Goal: Communication & Community: Share content

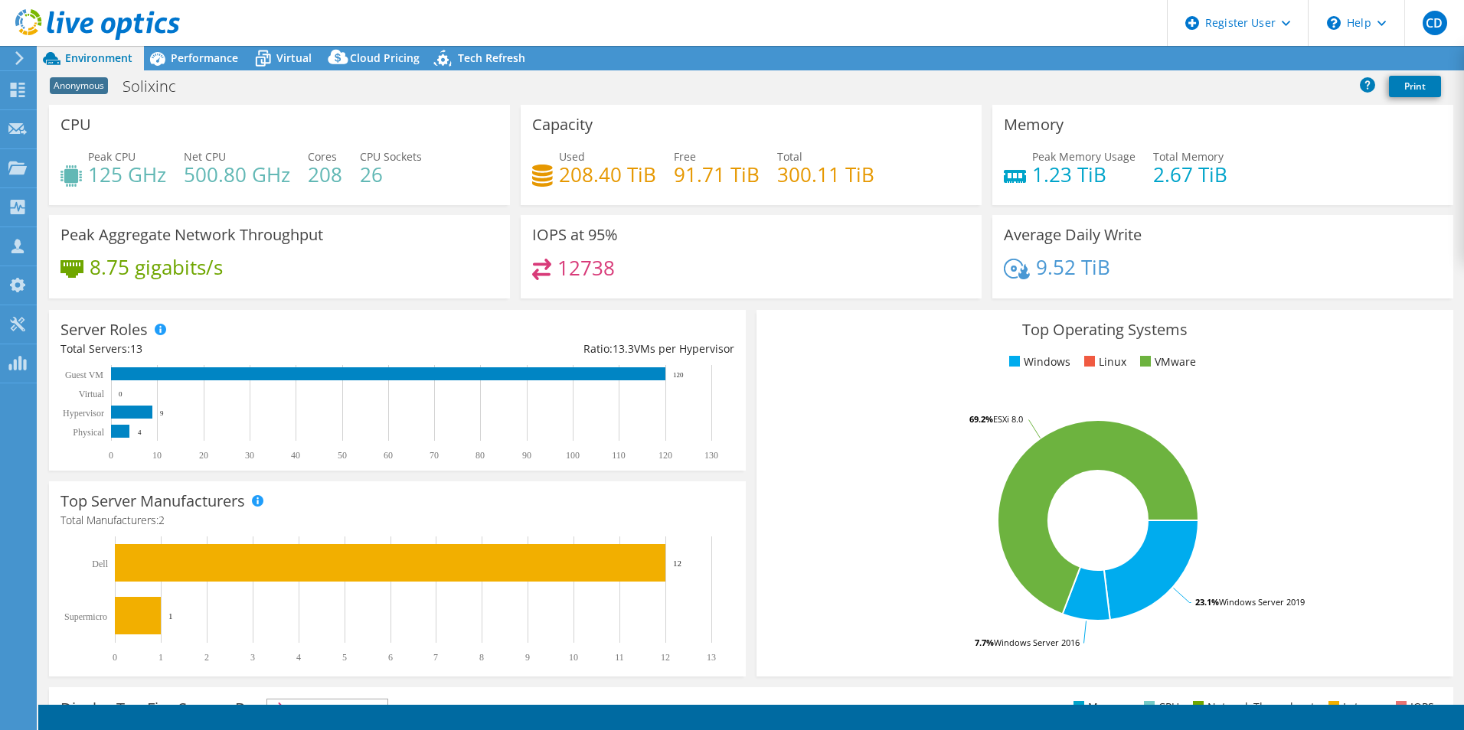
select select "USD"
click at [217, 58] on span "Performance" at bounding box center [204, 58] width 67 height 15
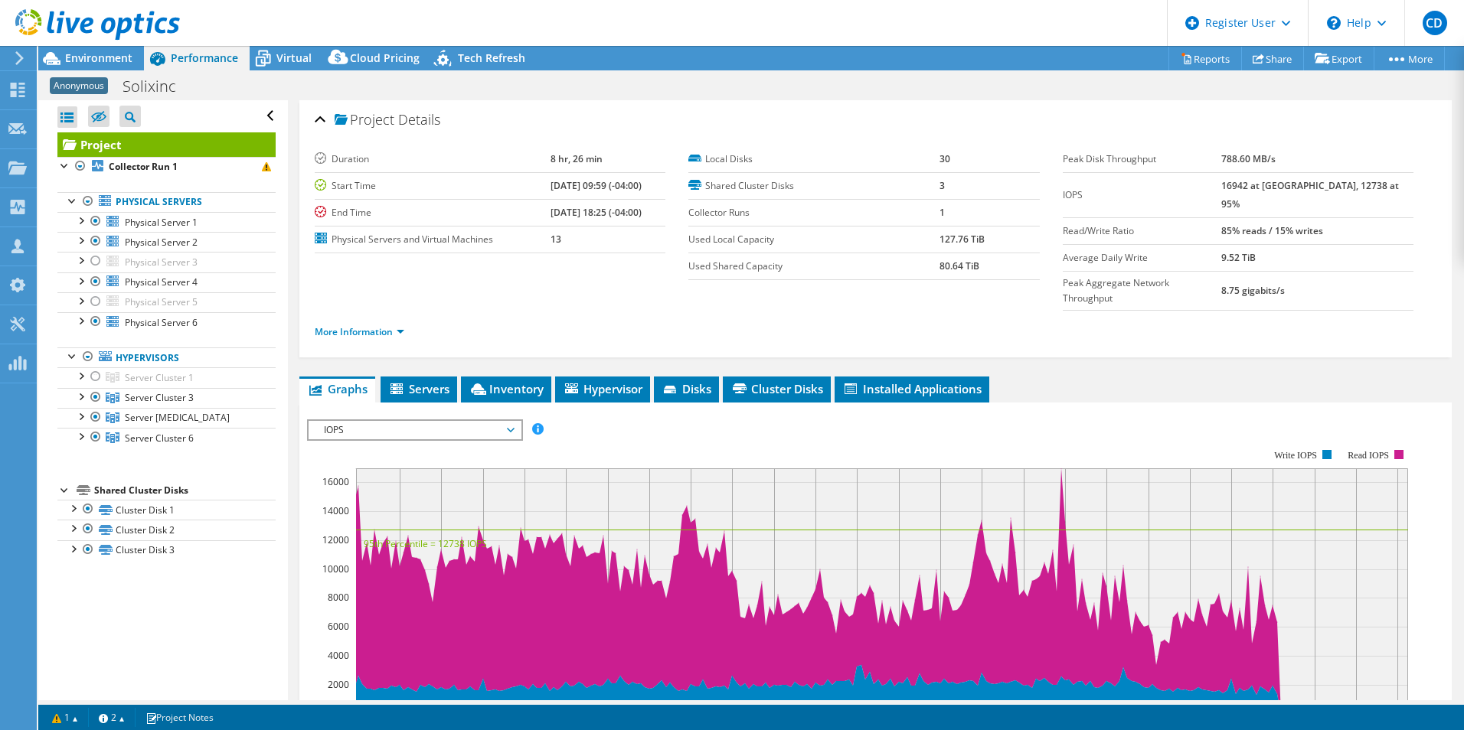
click at [77, 29] on icon at bounding box center [97, 24] width 165 height 31
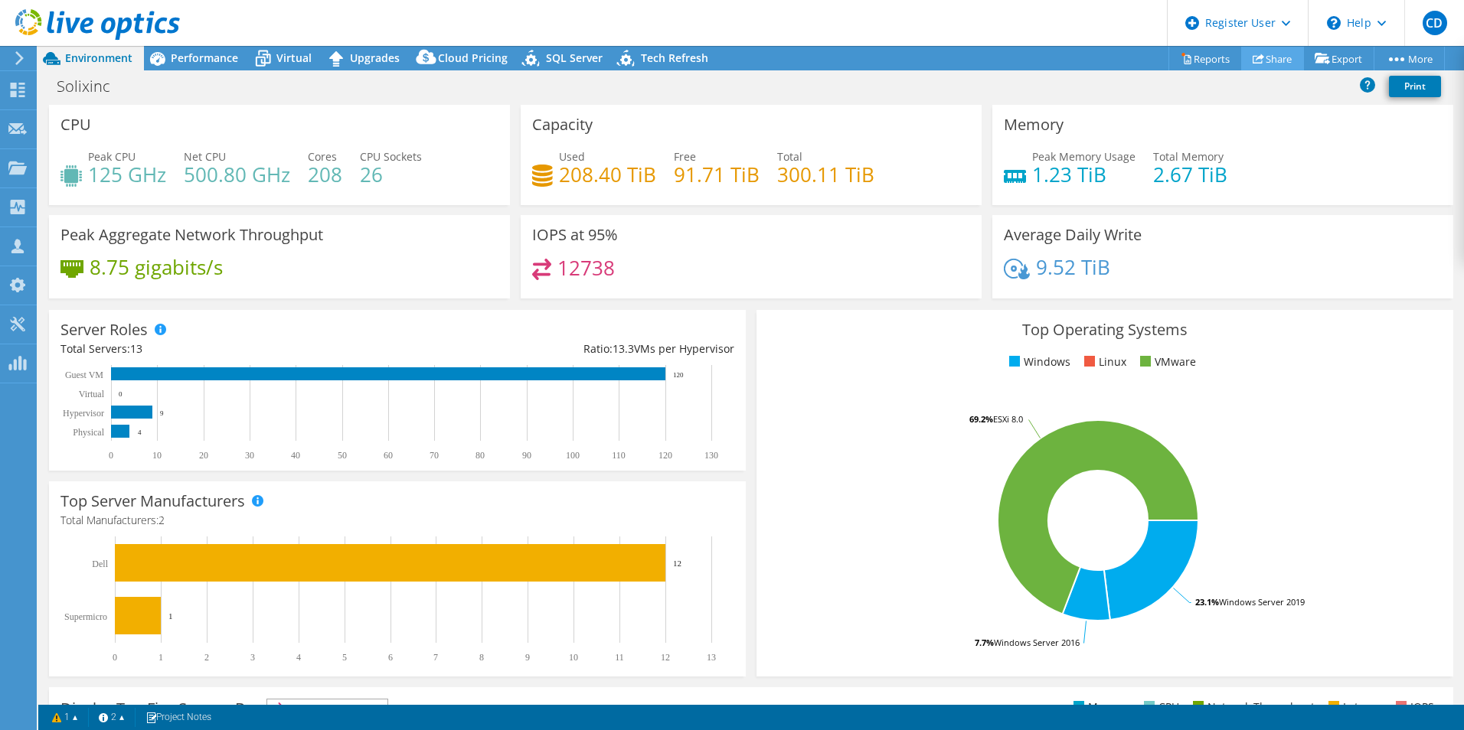
click at [1259, 58] on link "Share" at bounding box center [1272, 59] width 63 height 24
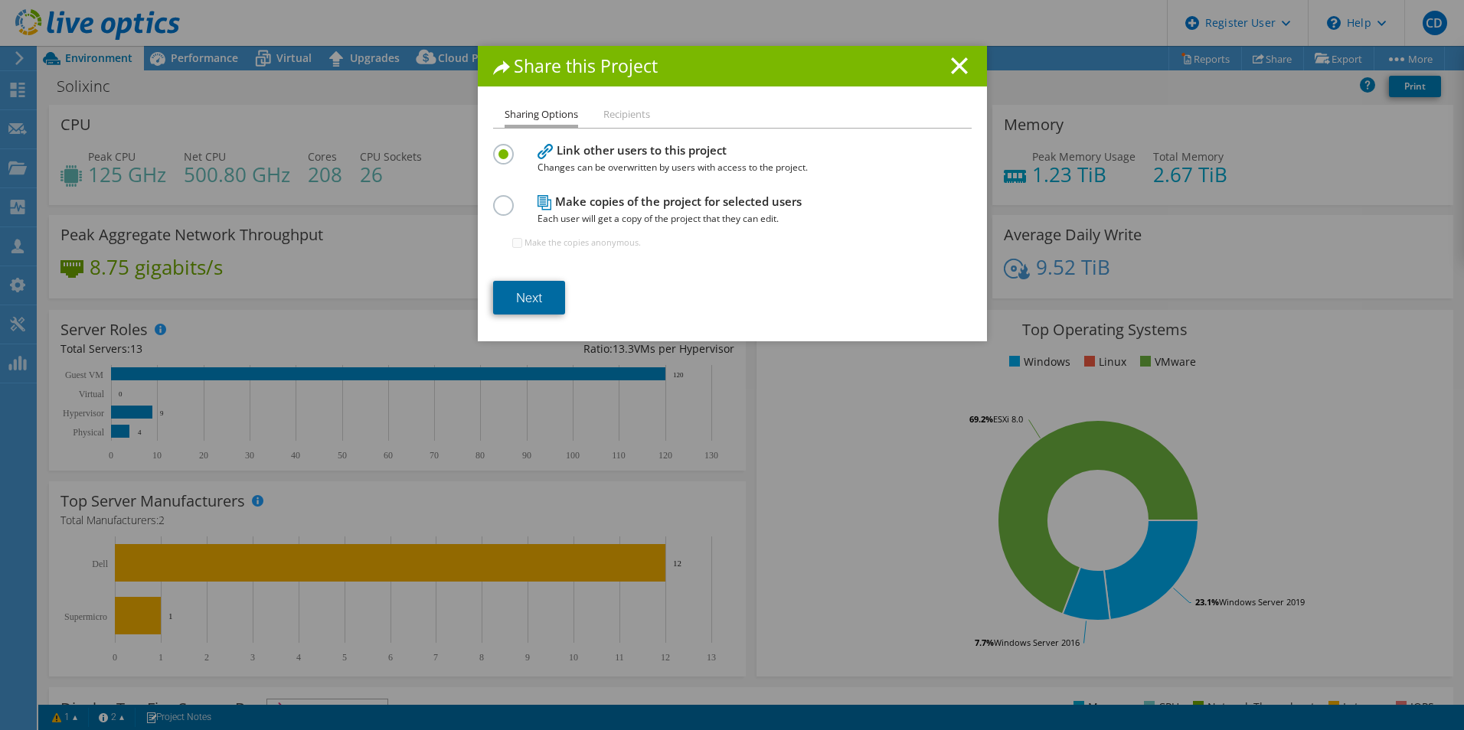
click at [540, 299] on link "Next" at bounding box center [529, 298] width 72 height 34
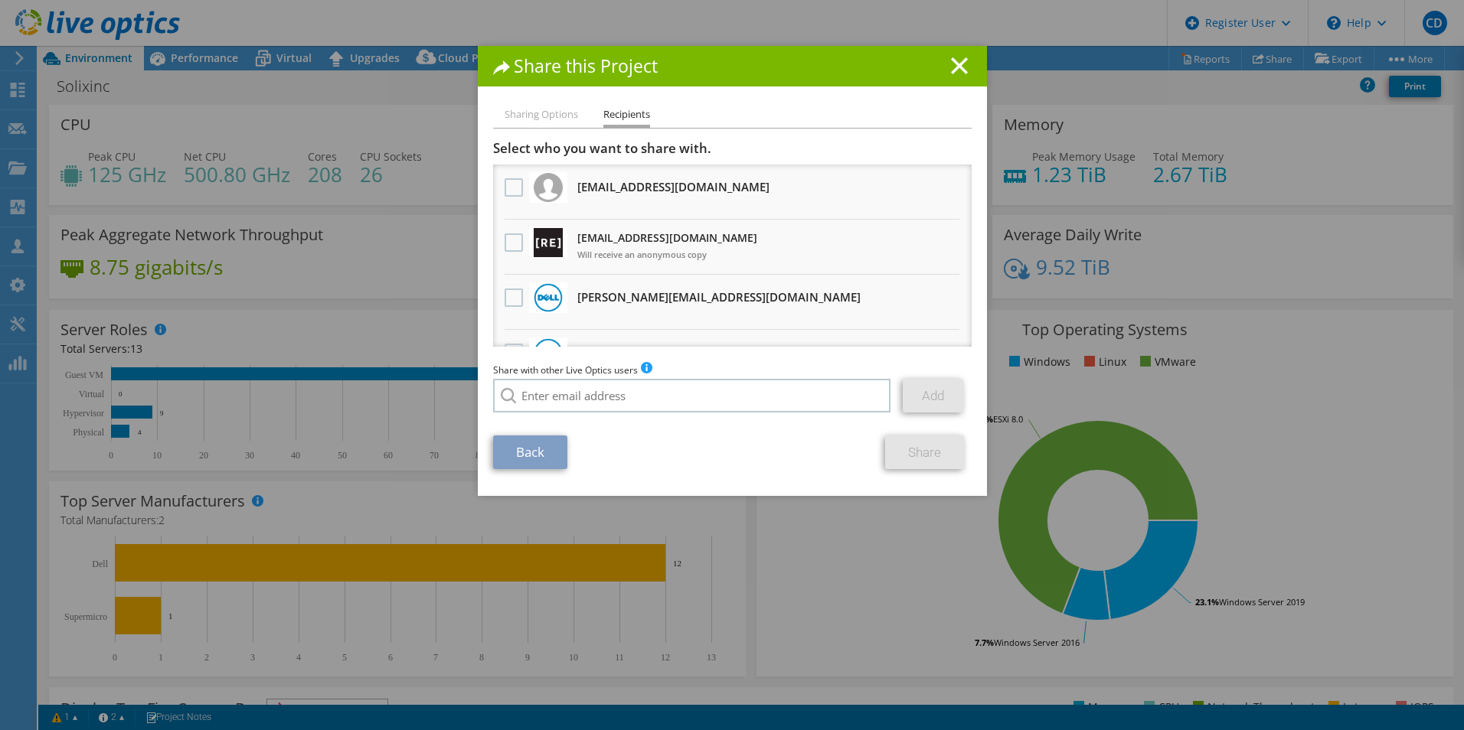
click at [530, 217] on li "[EMAIL_ADDRESS][DOMAIN_NAME] Will receive an anonymous copy" at bounding box center [732, 192] width 478 height 55
click at [504, 248] on label at bounding box center [515, 242] width 22 height 18
click at [0, 0] on input "checkbox" at bounding box center [0, 0] width 0 height 0
click at [936, 453] on link "Share" at bounding box center [924, 453] width 79 height 34
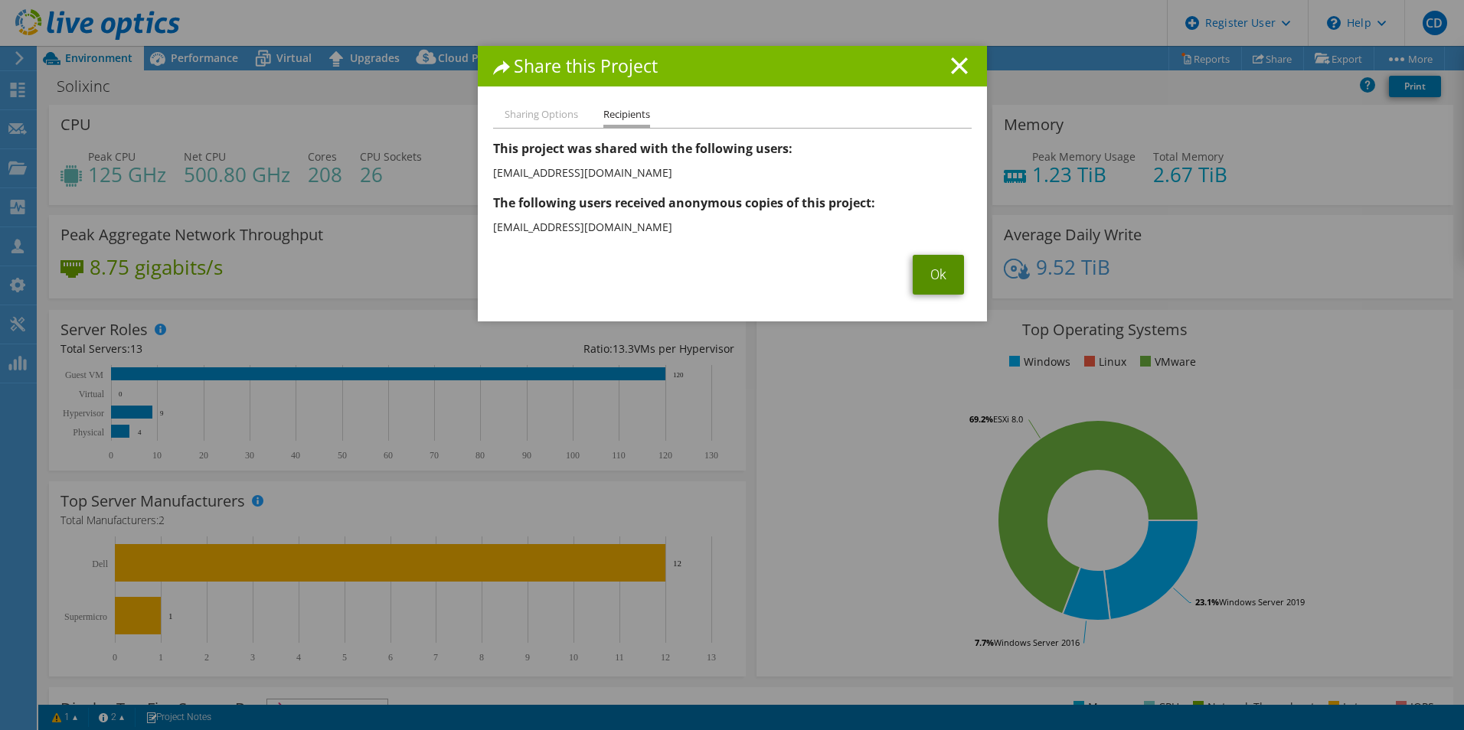
click at [918, 266] on link "Ok" at bounding box center [938, 275] width 51 height 40
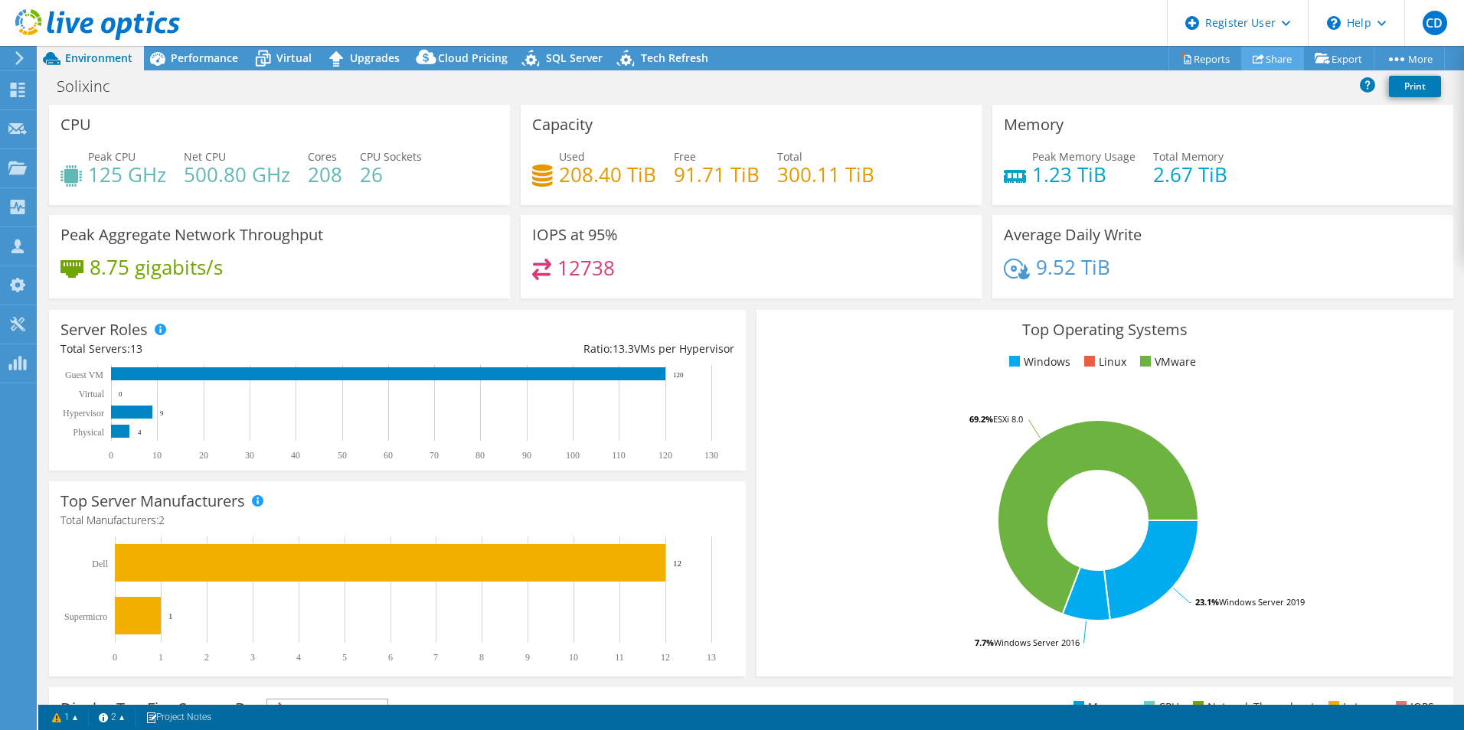
click at [1276, 63] on link "Share" at bounding box center [1272, 59] width 63 height 24
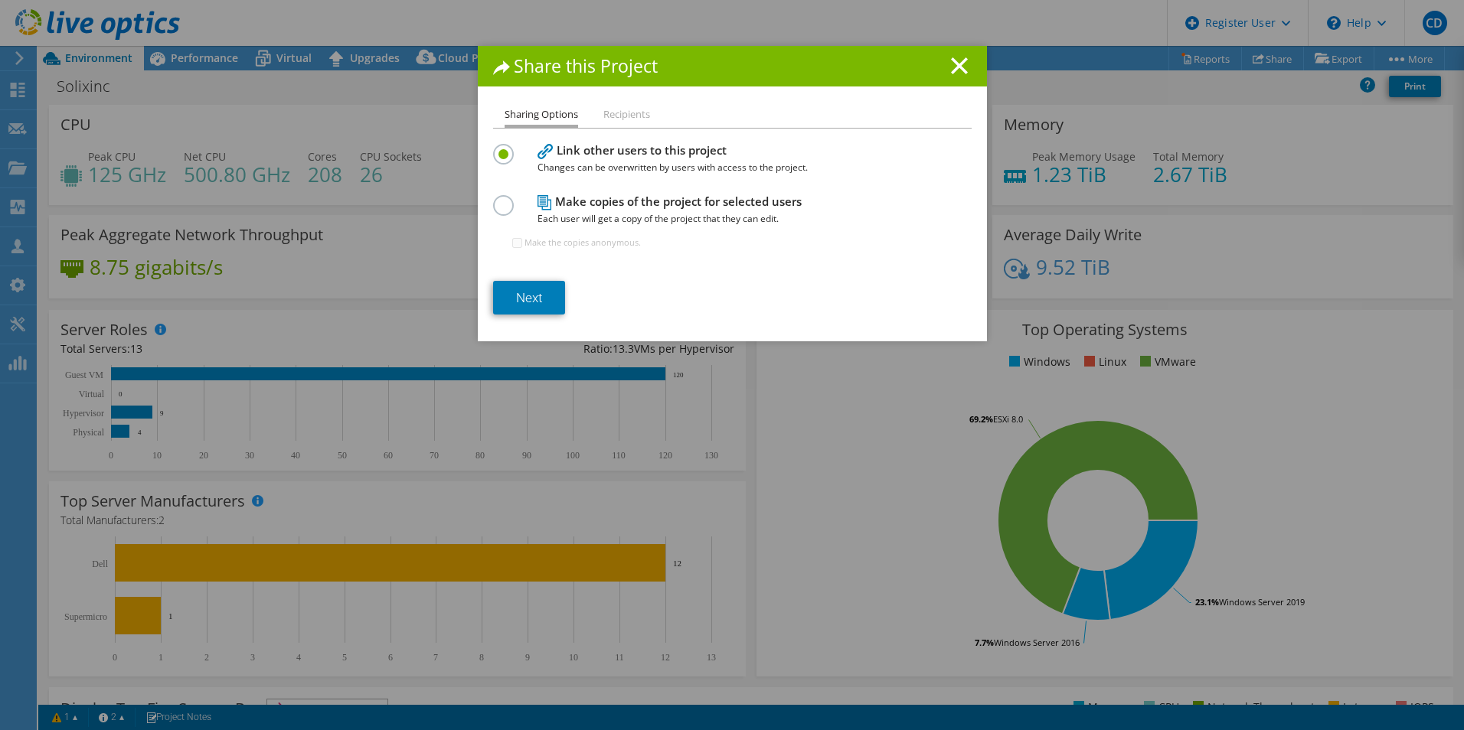
click at [493, 199] on label at bounding box center [506, 197] width 27 height 4
click at [0, 0] on input "radio" at bounding box center [0, 0] width 0 height 0
click at [512, 161] on div at bounding box center [506, 152] width 27 height 17
click at [496, 148] on label at bounding box center [506, 146] width 27 height 4
click at [0, 0] on input "radio" at bounding box center [0, 0] width 0 height 0
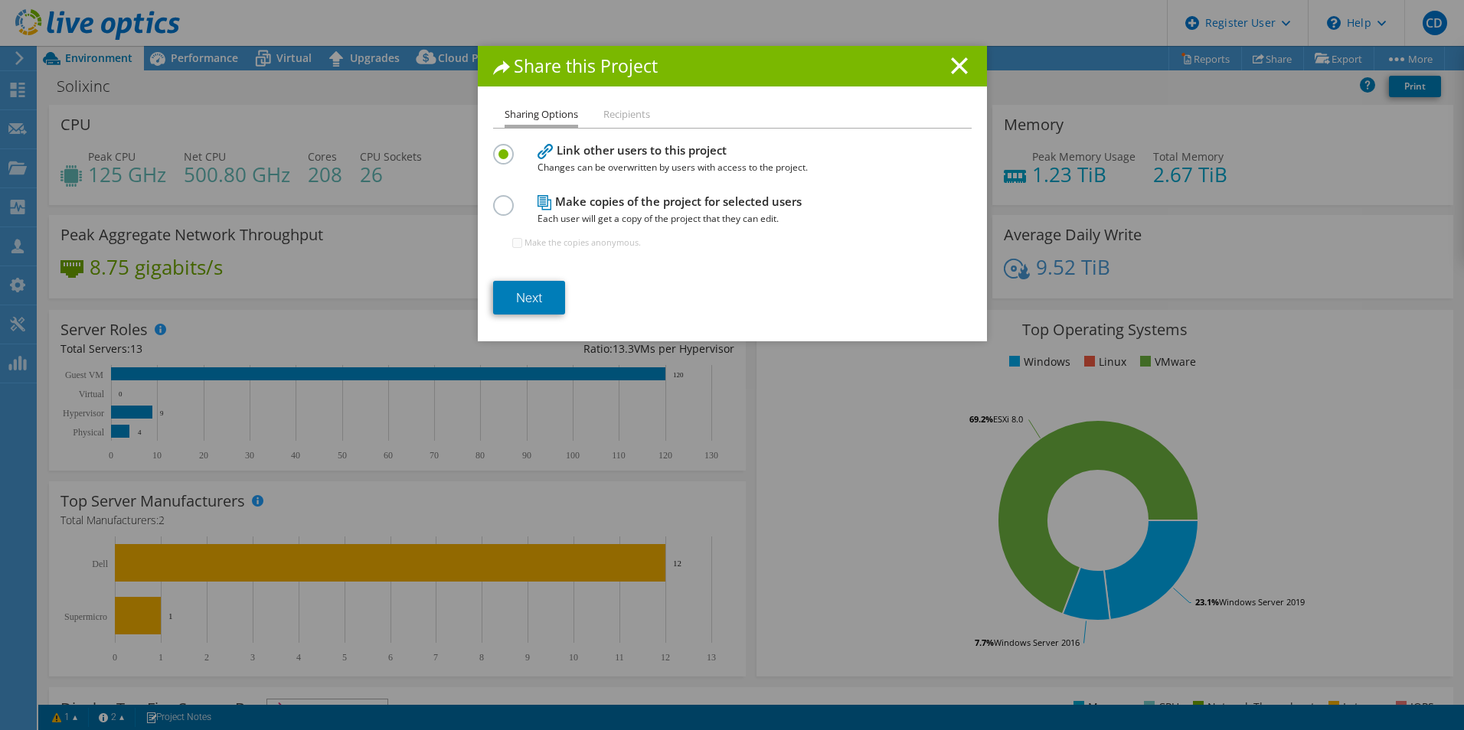
click at [497, 199] on label at bounding box center [506, 197] width 27 height 4
click at [0, 0] on input "radio" at bounding box center [0, 0] width 0 height 0
click at [535, 286] on link "Next" at bounding box center [529, 298] width 72 height 34
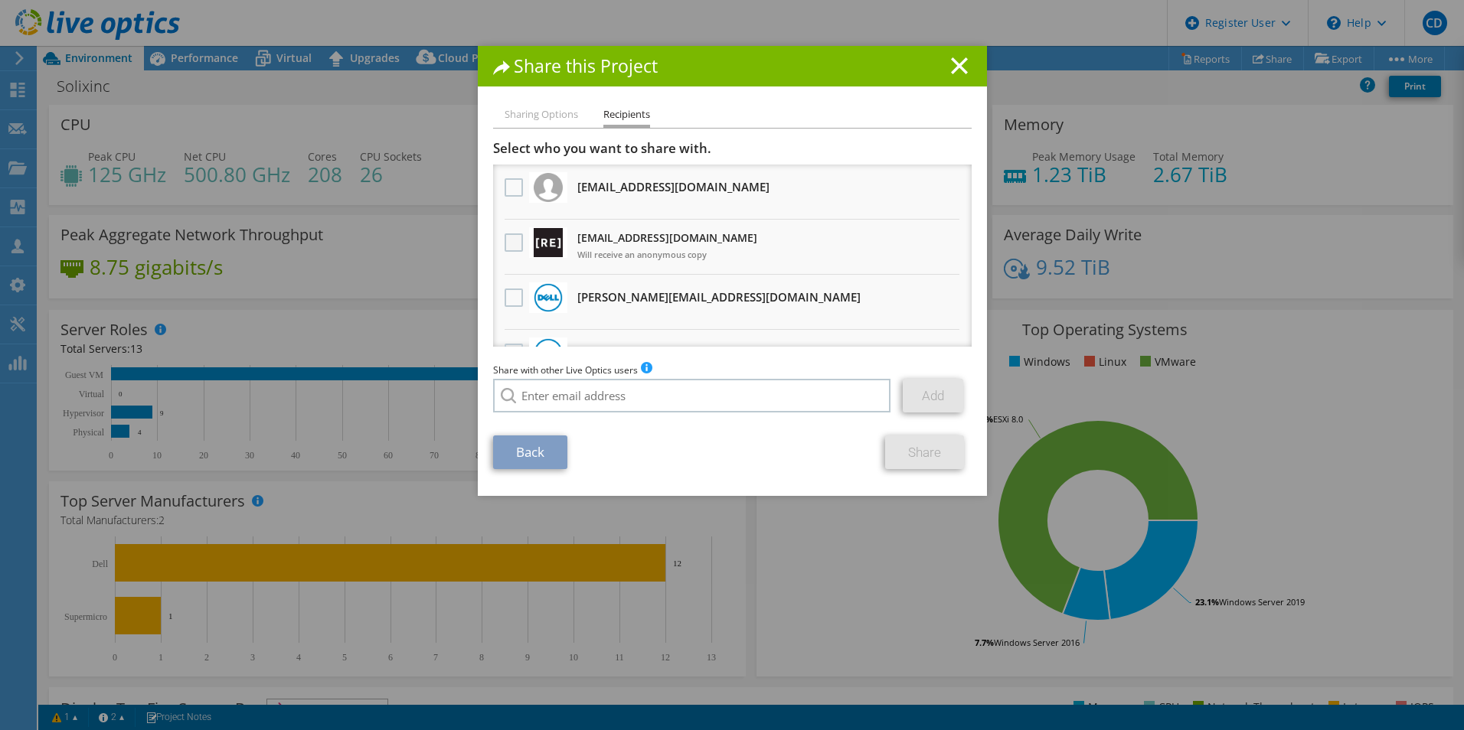
click at [505, 238] on label at bounding box center [515, 242] width 22 height 18
click at [0, 0] on input "checkbox" at bounding box center [0, 0] width 0 height 0
click at [929, 462] on link "Share" at bounding box center [924, 453] width 79 height 34
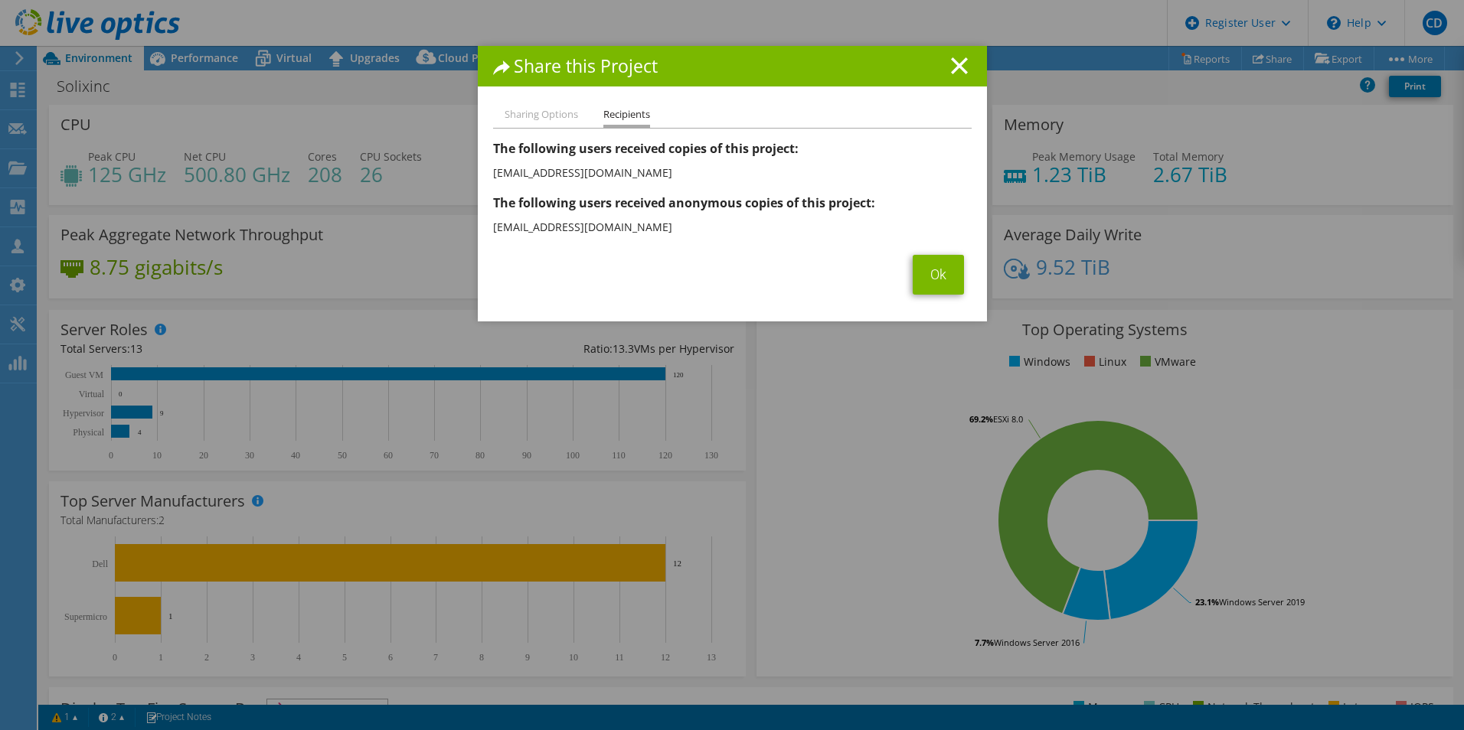
click at [965, 67] on h1 "Share this Project" at bounding box center [732, 66] width 478 height 18
click at [953, 73] on icon at bounding box center [959, 65] width 17 height 17
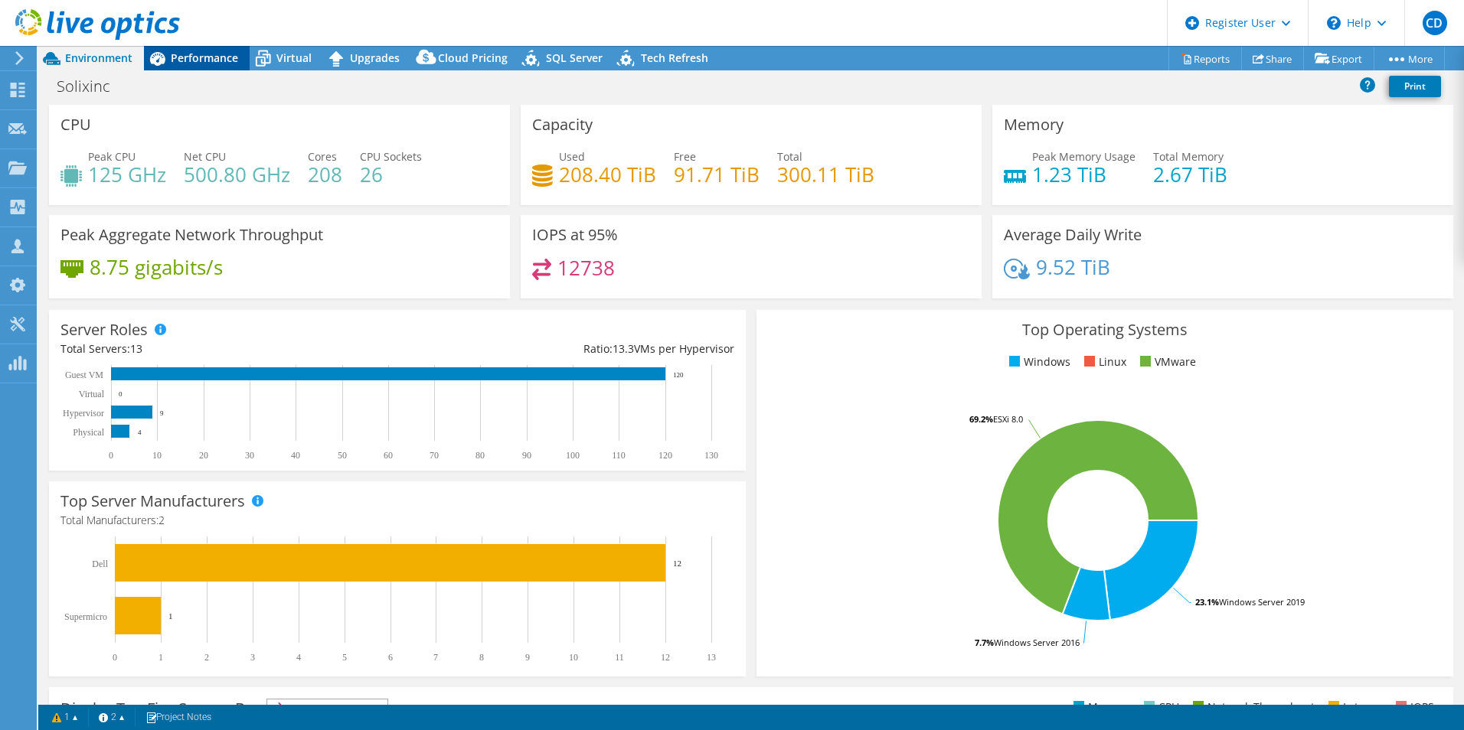
click at [204, 63] on span "Performance" at bounding box center [204, 58] width 67 height 15
